Goal: Transaction & Acquisition: Book appointment/travel/reservation

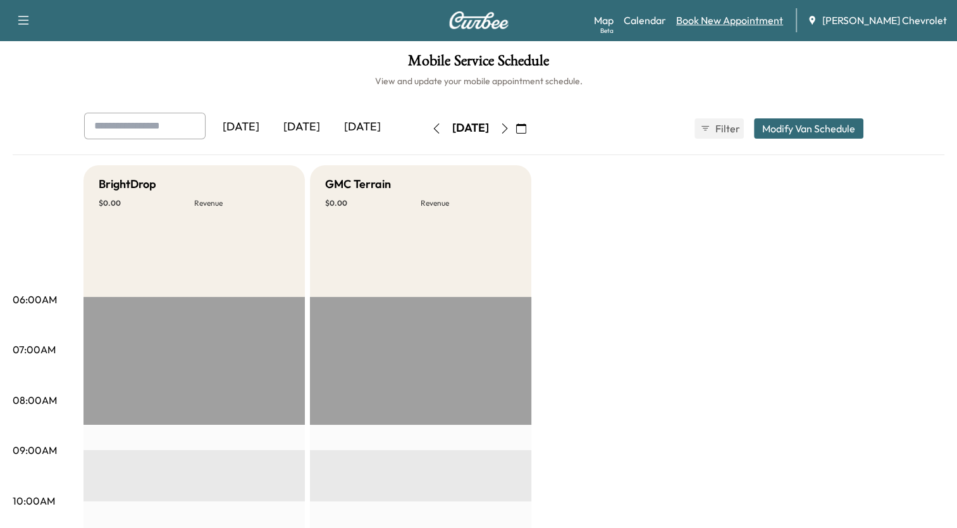
click at [739, 24] on link "Book New Appointment" at bounding box center [729, 20] width 107 height 15
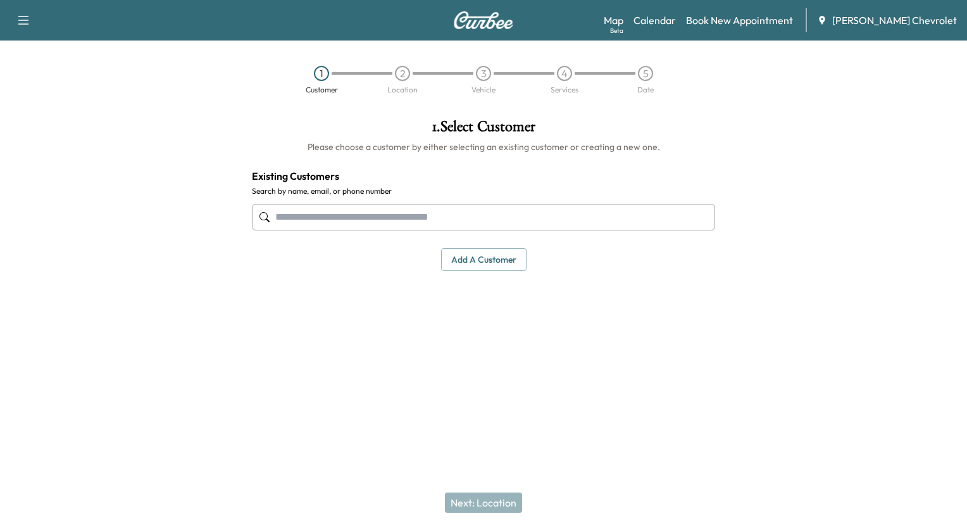
click at [490, 222] on input "text" at bounding box center [483, 217] width 463 height 27
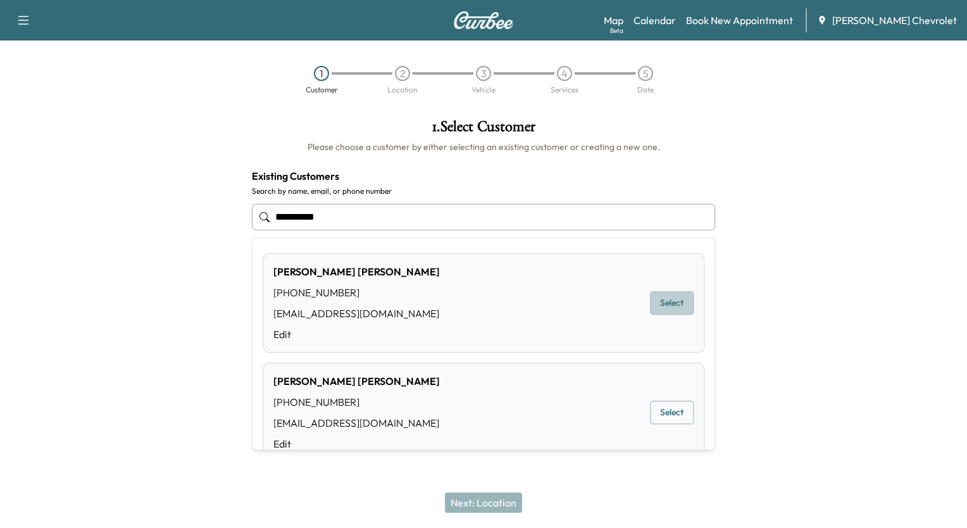
click at [653, 299] on button "Select" at bounding box center [672, 302] width 44 height 23
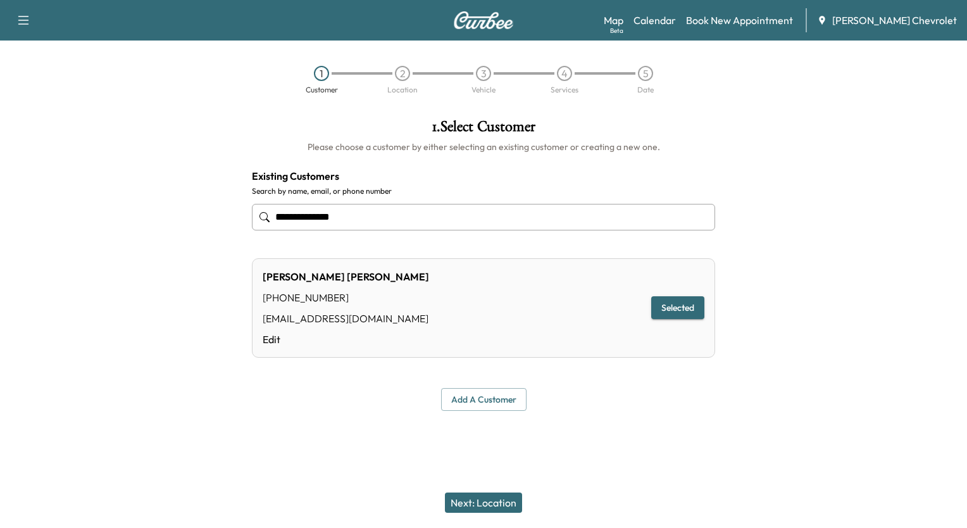
type input "**********"
click at [681, 305] on button "Selected" at bounding box center [677, 307] width 53 height 23
click at [498, 504] on button "Next: Location" at bounding box center [483, 502] width 77 height 20
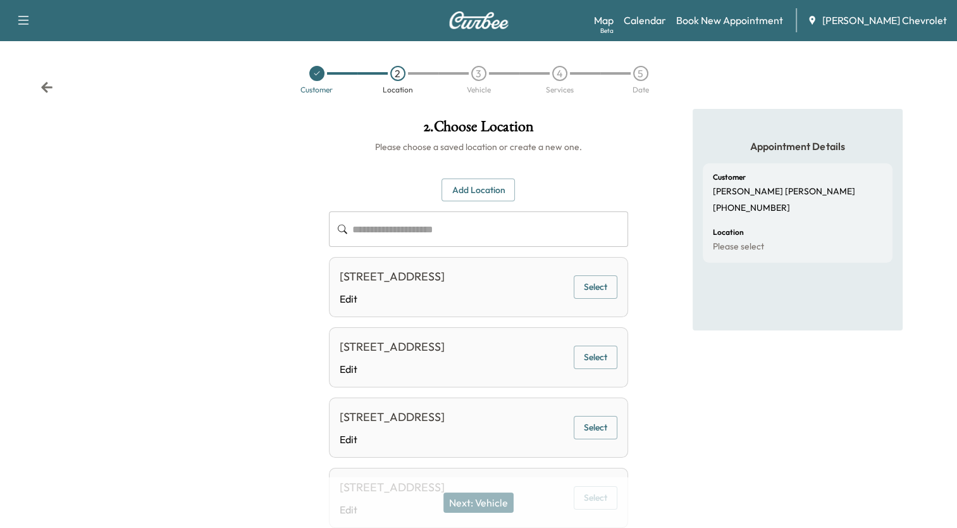
click at [445, 282] on div "[STREET_ADDRESS]" at bounding box center [392, 277] width 105 height 18
click at [445, 356] on div "[STREET_ADDRESS]" at bounding box center [392, 347] width 105 height 18
click at [591, 369] on button "Select" at bounding box center [596, 356] width 44 height 23
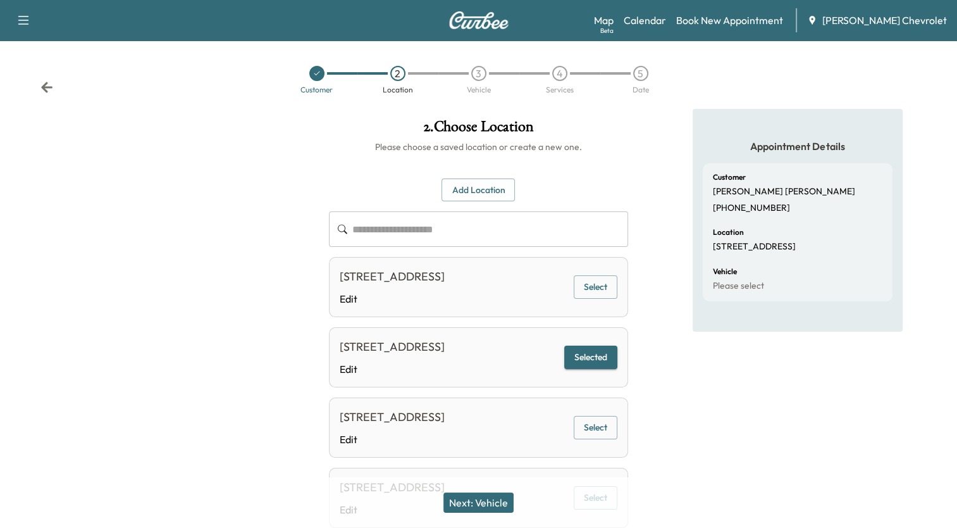
click at [506, 504] on button "Next: Vehicle" at bounding box center [478, 502] width 70 height 20
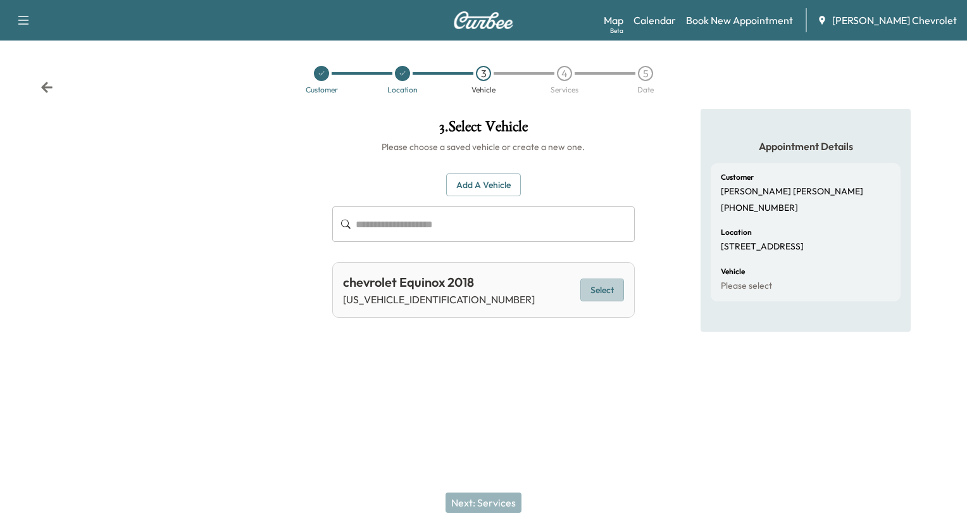
click at [597, 287] on button "Select" at bounding box center [602, 289] width 44 height 23
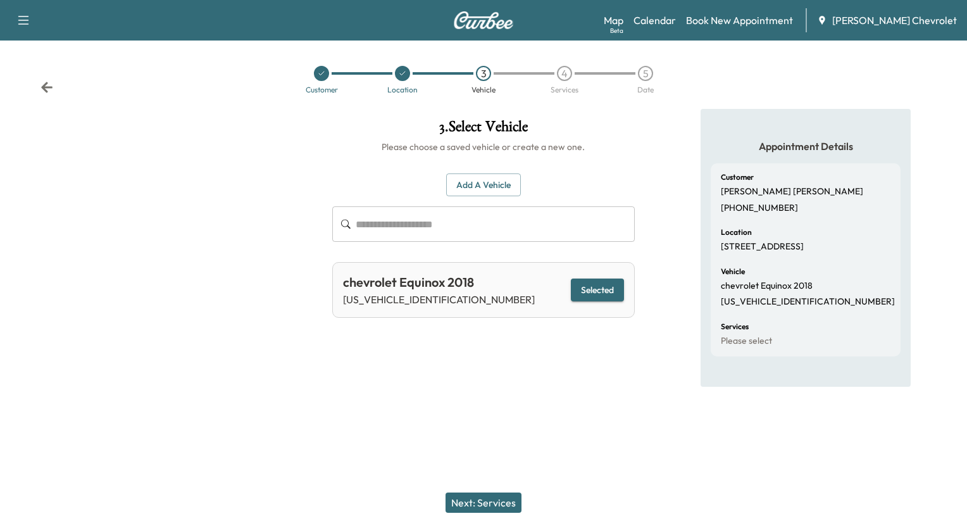
click at [506, 502] on button "Next: Services" at bounding box center [483, 502] width 76 height 20
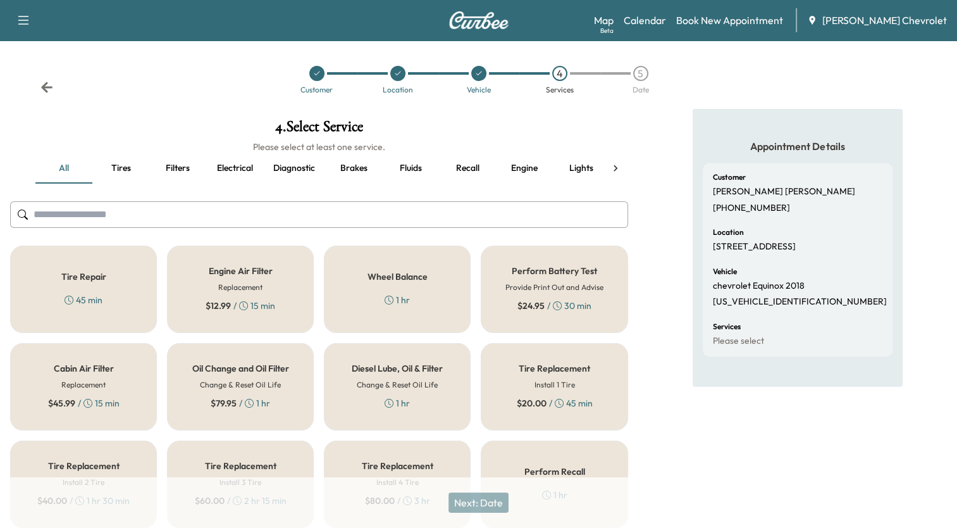
click at [244, 392] on div "Oil Change and Oil Filter Change & Reset Oil Life $ 79.95 / 1 hr" at bounding box center [240, 386] width 147 height 87
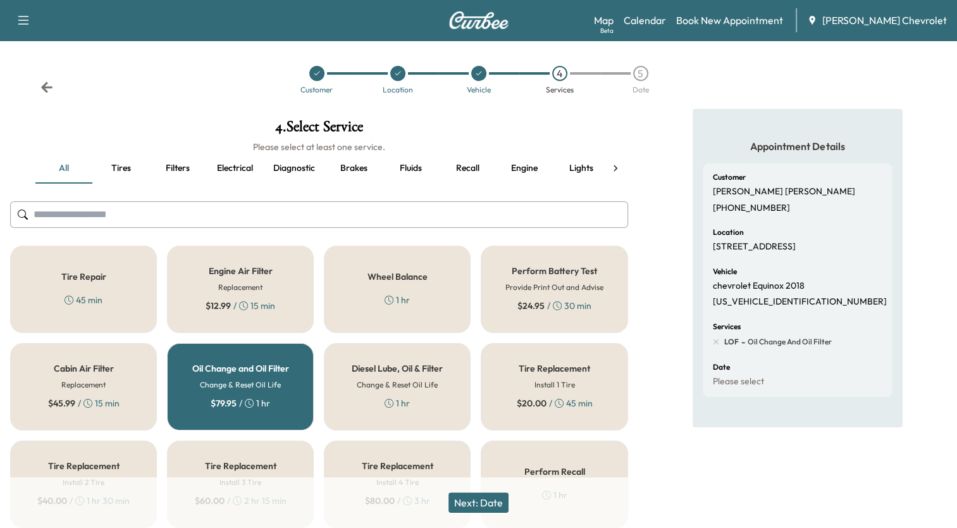
click at [502, 500] on button "Next: Date" at bounding box center [479, 502] width 60 height 20
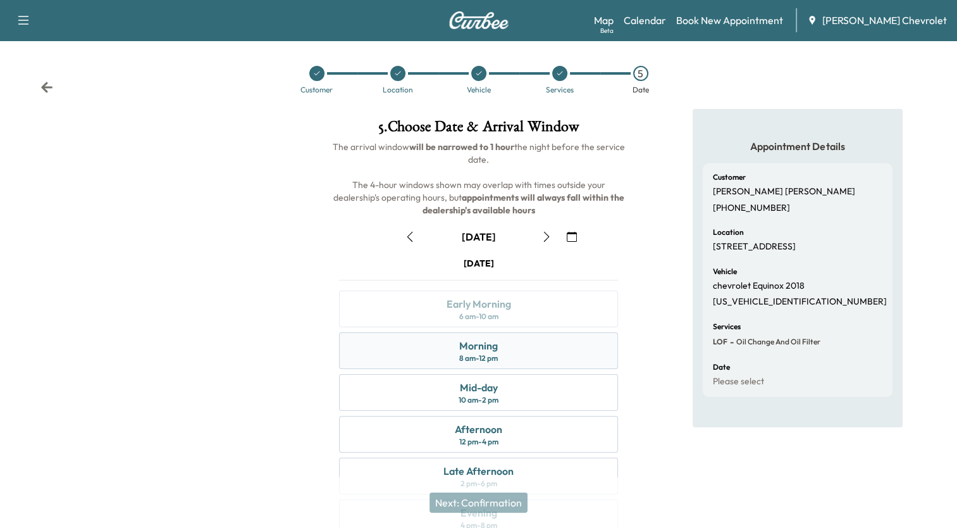
click at [514, 350] on div "Morning 8 am - 12 pm" at bounding box center [478, 350] width 278 height 37
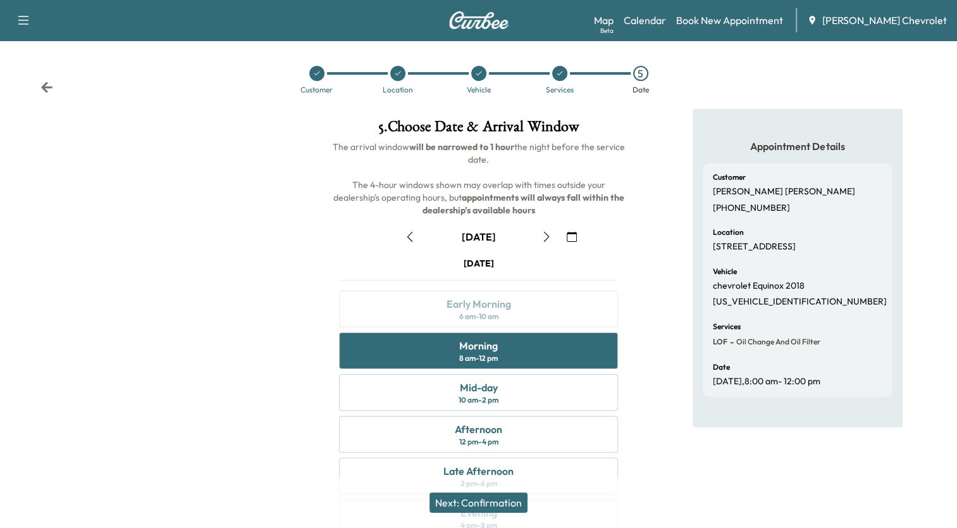
click at [497, 500] on button "Next: Confirmation" at bounding box center [479, 502] width 98 height 20
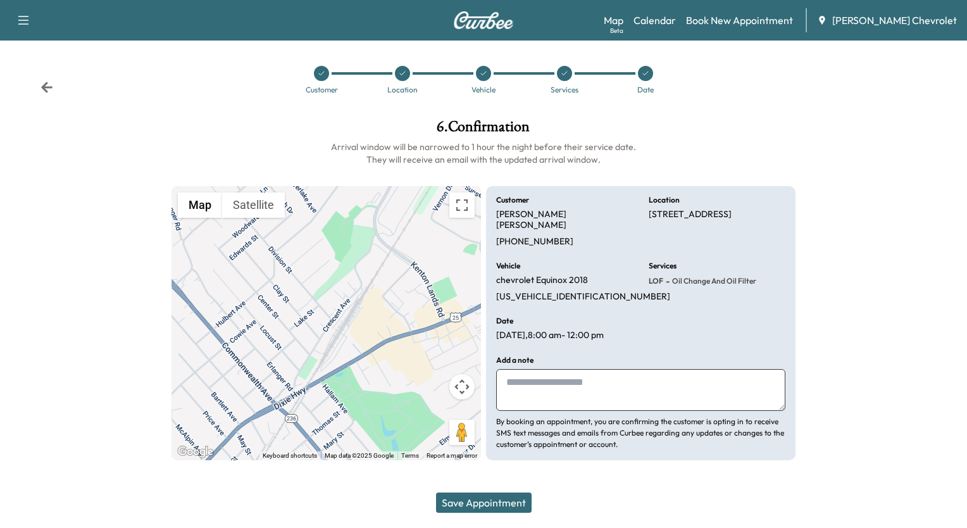
click at [528, 378] on textarea at bounding box center [640, 390] width 289 height 42
type textarea "**********"
click at [497, 498] on button "Save Appointment" at bounding box center [484, 502] width 96 height 20
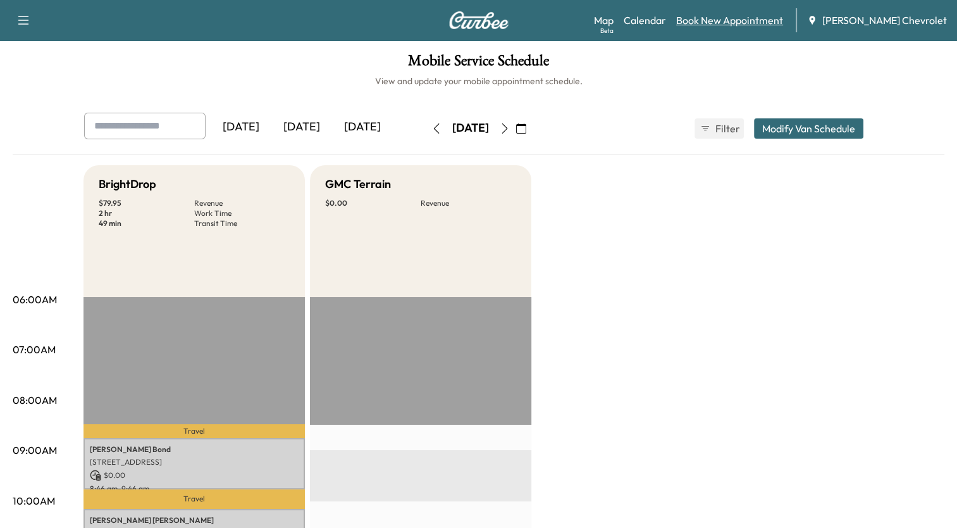
click at [744, 22] on link "Book New Appointment" at bounding box center [729, 20] width 107 height 15
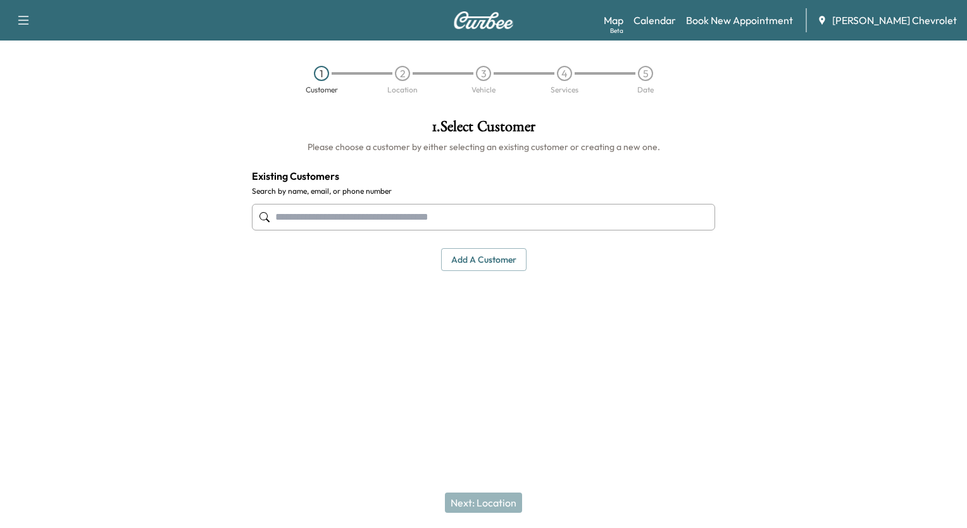
click at [496, 213] on input "text" at bounding box center [483, 217] width 463 height 27
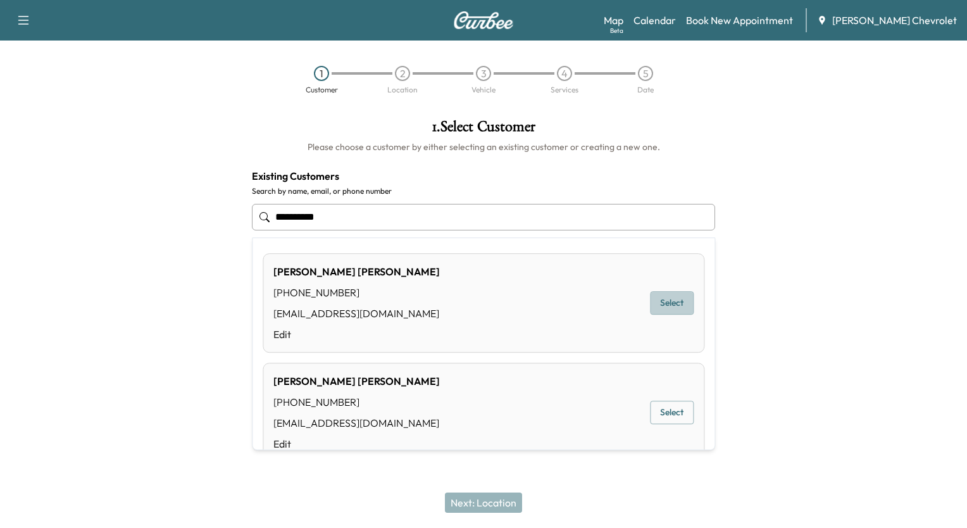
click at [650, 301] on button "Select" at bounding box center [672, 302] width 44 height 23
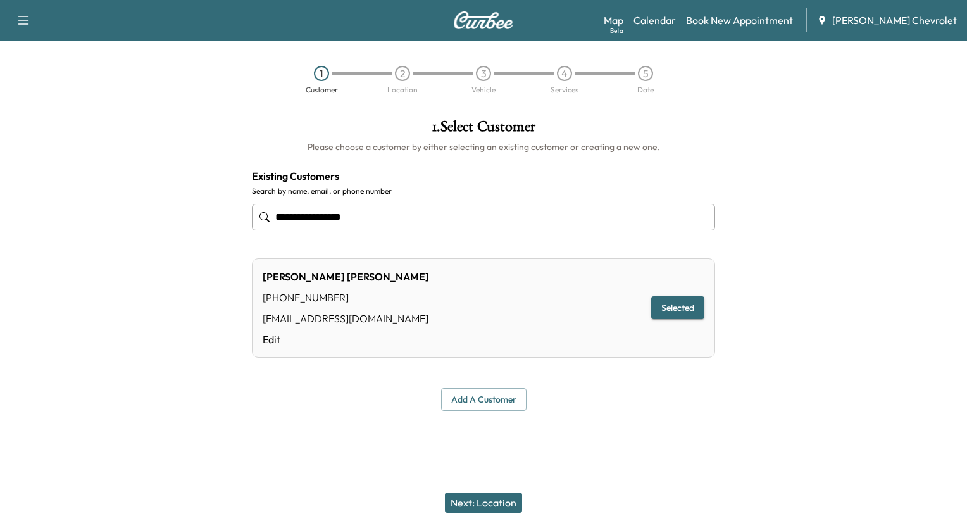
type input "**********"
click at [481, 501] on button "Next: Location" at bounding box center [483, 502] width 77 height 20
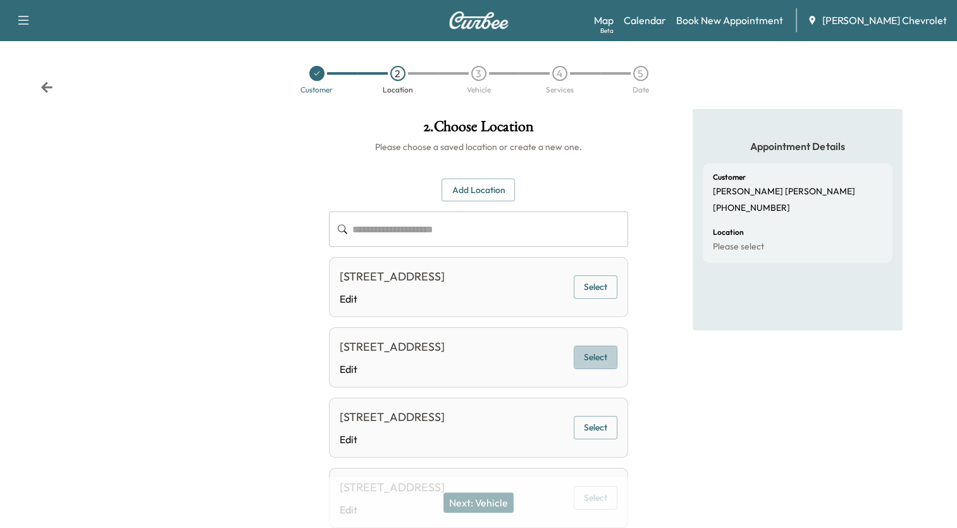
click at [600, 369] on button "Select" at bounding box center [596, 356] width 44 height 23
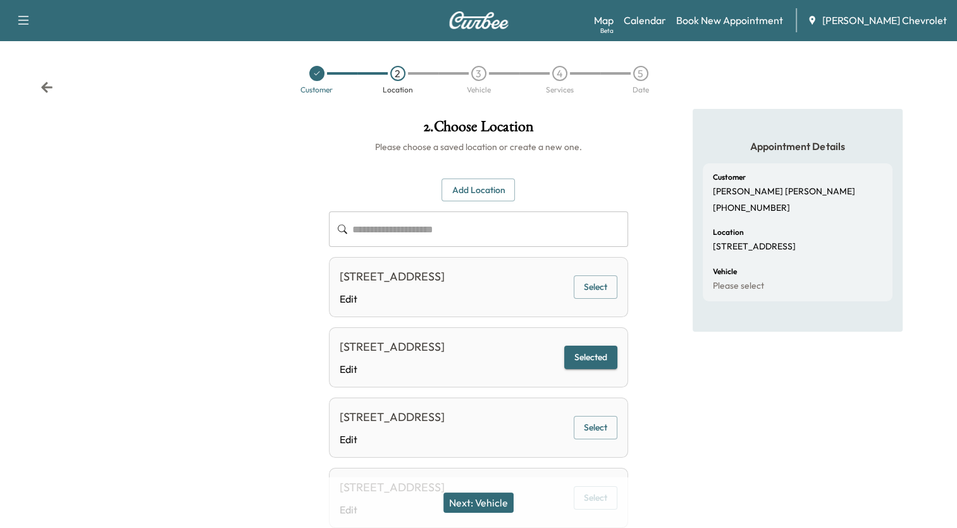
click at [497, 505] on button "Next: Vehicle" at bounding box center [478, 502] width 70 height 20
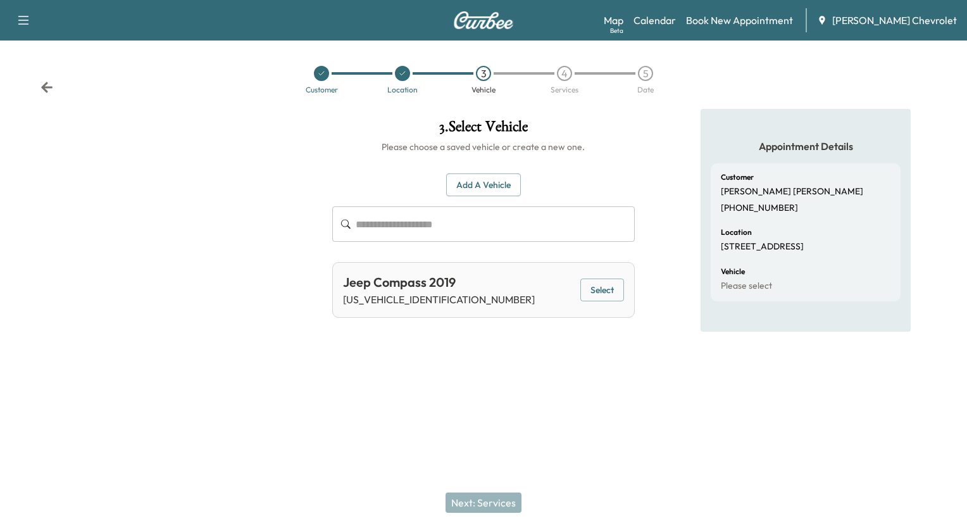
click at [491, 291] on div "Jeep Compass 2019 [US_VEHICLE_IDENTIFICATION_NUMBER] Select" at bounding box center [483, 290] width 302 height 56
click at [591, 294] on button "Select" at bounding box center [602, 289] width 44 height 23
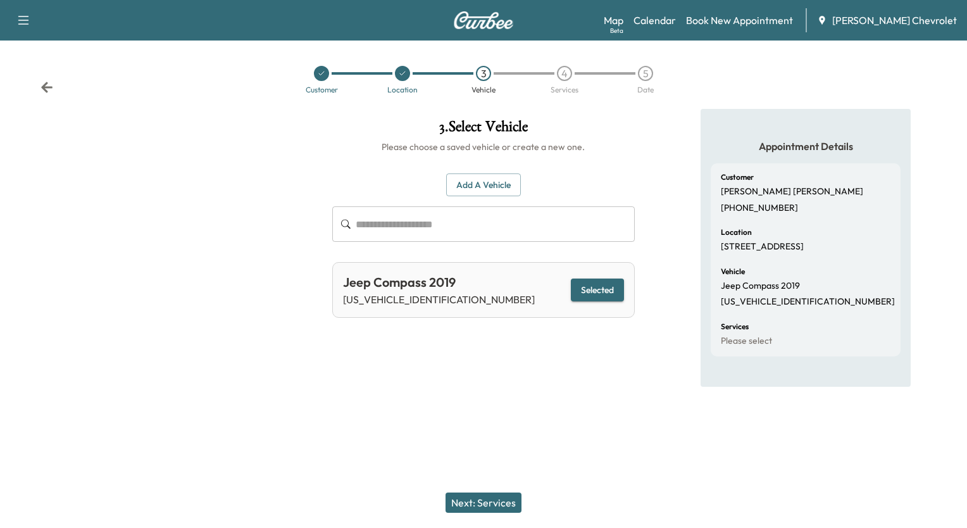
click at [499, 504] on button "Next: Services" at bounding box center [483, 502] width 76 height 20
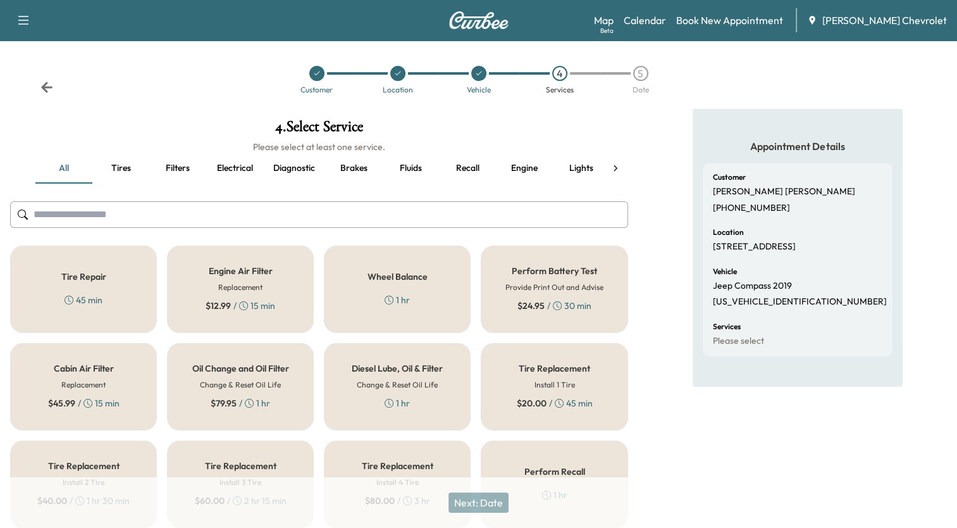
click at [249, 379] on h6 "Change & Reset Oil Life" at bounding box center [240, 384] width 81 height 11
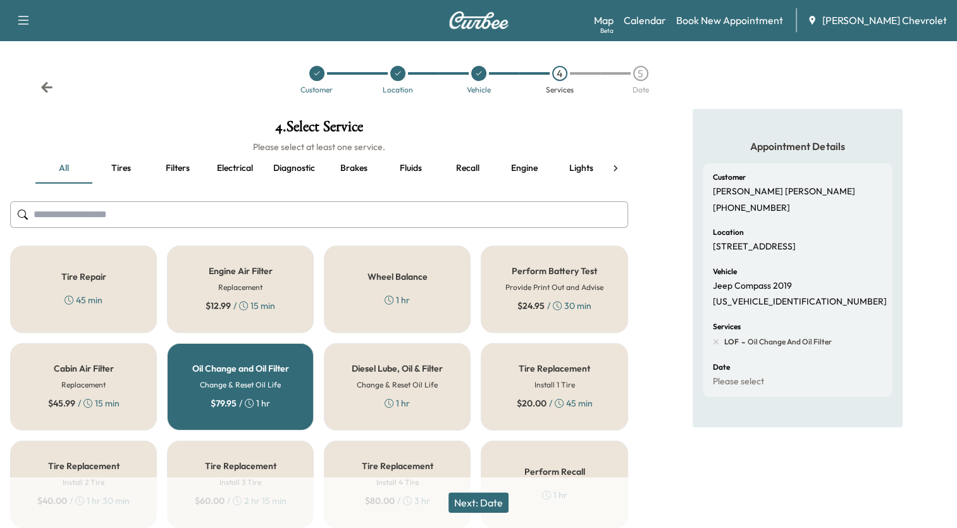
click at [499, 507] on button "Next: Date" at bounding box center [479, 502] width 60 height 20
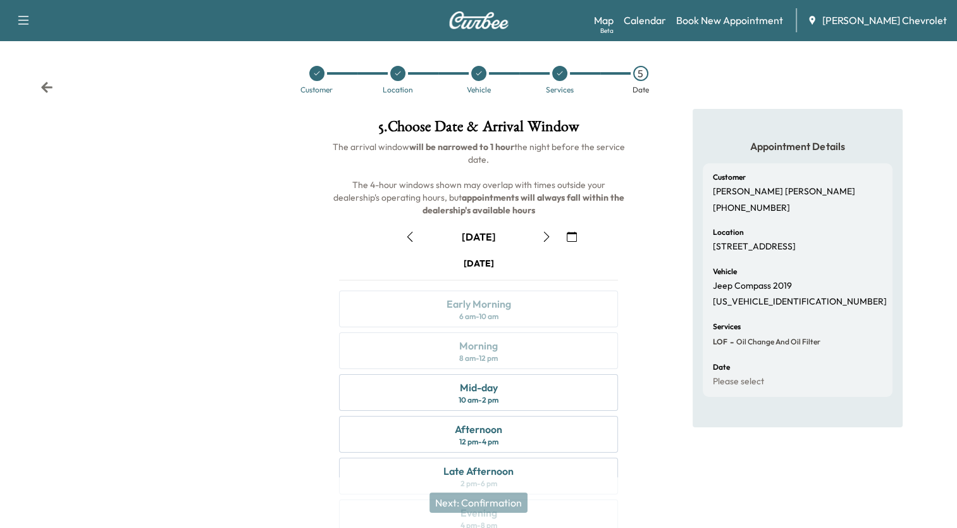
click at [548, 234] on icon "button" at bounding box center [547, 237] width 10 height 10
click at [573, 237] on icon "button" at bounding box center [572, 237] width 10 height 10
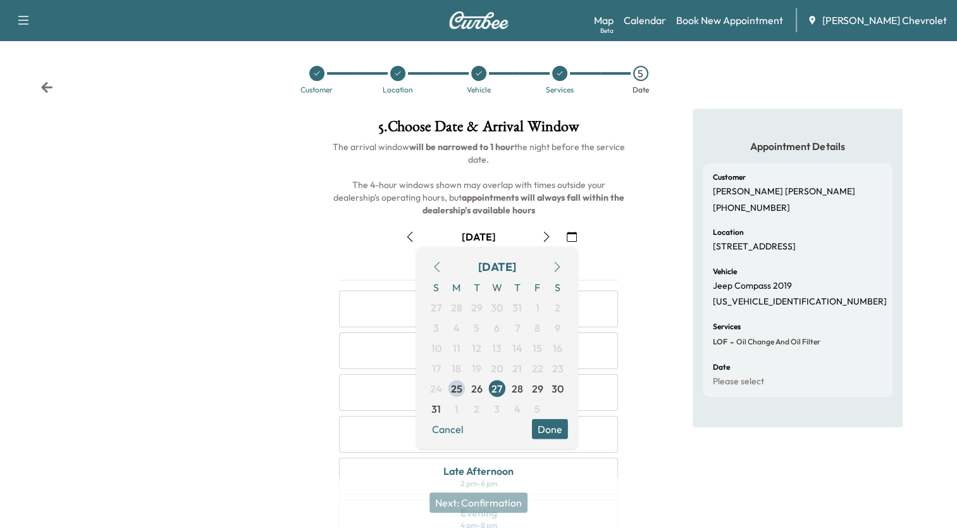
click at [606, 254] on div "August [DATE] S M T W T F S 27 28 29 30 31 1 2 3 4 5 6 7 8 9 10 11 12 13 14 15 …" at bounding box center [478, 399] width 299 height 366
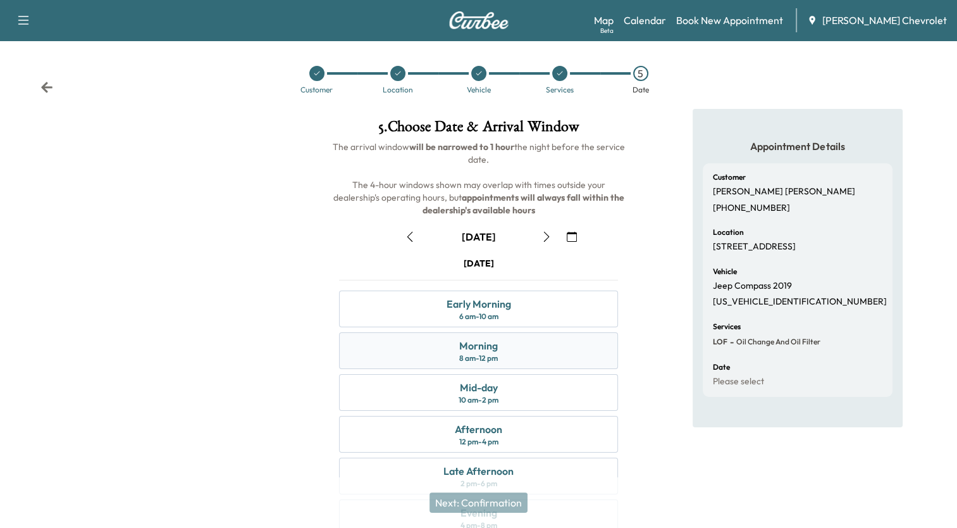
click at [512, 348] on div "Morning 8 am - 12 pm" at bounding box center [478, 350] width 278 height 37
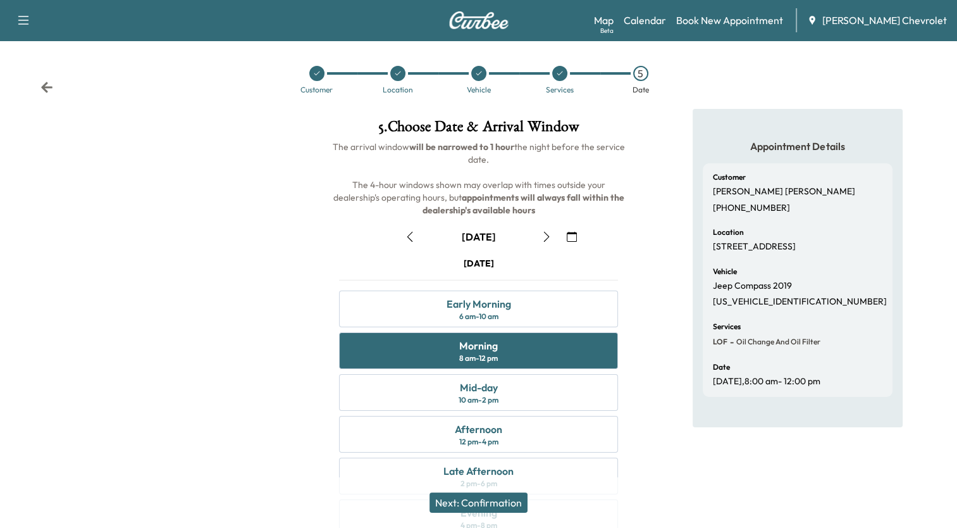
click at [512, 497] on button "Next: Confirmation" at bounding box center [479, 502] width 98 height 20
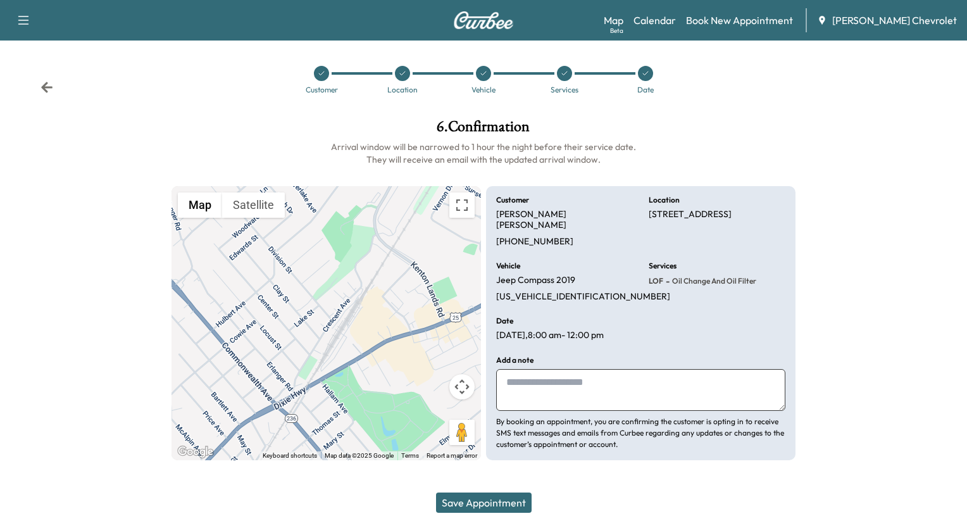
click at [554, 375] on textarea at bounding box center [640, 390] width 289 height 42
type textarea "**********"
click at [506, 502] on button "Save Appointment" at bounding box center [484, 502] width 96 height 20
